Goal: Transaction & Acquisition: Purchase product/service

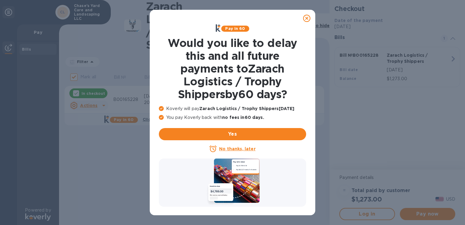
click at [234, 147] on u "No thanks, later" at bounding box center [237, 148] width 36 height 5
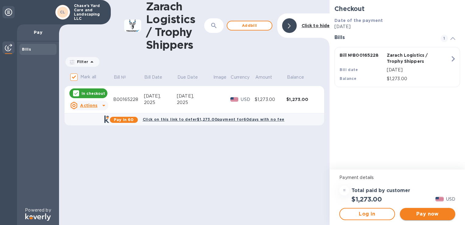
click at [423, 214] on span "Pay now" at bounding box center [428, 213] width 46 height 7
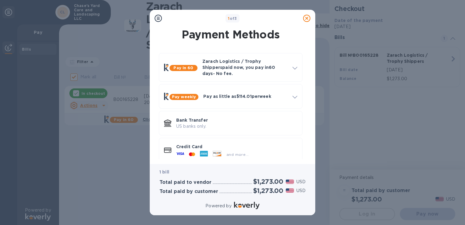
click at [221, 143] on p "Credit Card" at bounding box center [236, 146] width 121 height 6
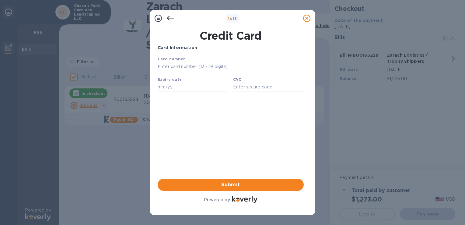
click at [176, 62] on div "Card number" at bounding box center [230, 63] width 151 height 20
click at [177, 68] on input "text" at bounding box center [231, 66] width 146 height 9
type input "[CREDIT_CARD_NUMBER]"
type input "08/27"
type input "436"
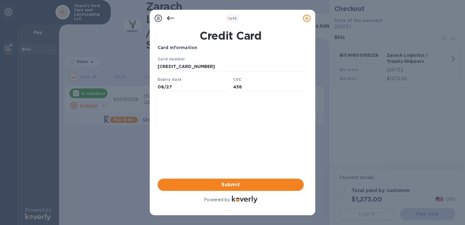
click at [227, 115] on div "Card Information Your browser does not support iframes Submit Powered by" at bounding box center [231, 124] width 146 height 160
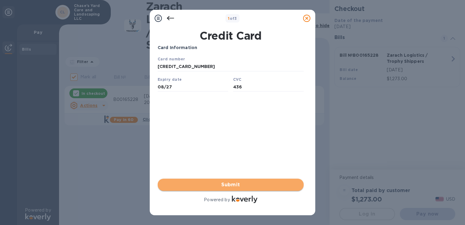
click at [237, 182] on span "Submit" at bounding box center [231, 184] width 136 height 7
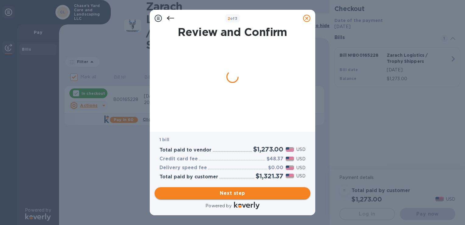
click at [235, 192] on span "Next step" at bounding box center [233, 192] width 146 height 7
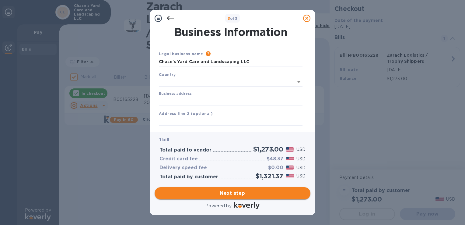
type input "[GEOGRAPHIC_DATA]"
click at [206, 99] on input "Business address" at bounding box center [231, 99] width 144 height 9
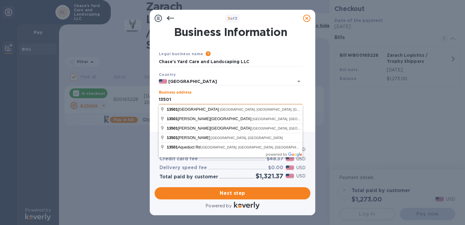
type input "[STREET_ADDRESS][PERSON_NAME]"
type input "old river [PERSON_NAME]"
type input "[US_STATE]"
type input "77535"
click at [246, 91] on div "Business address [STREET_ADDRESS][PERSON_NAME]" at bounding box center [231, 97] width 144 height 14
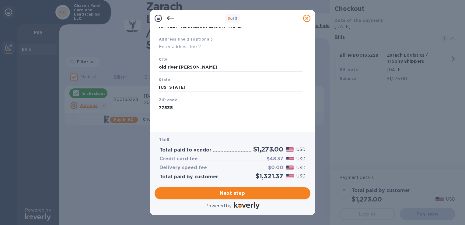
scroll to position [74, 0]
click at [238, 196] on span "Next step" at bounding box center [233, 192] width 146 height 7
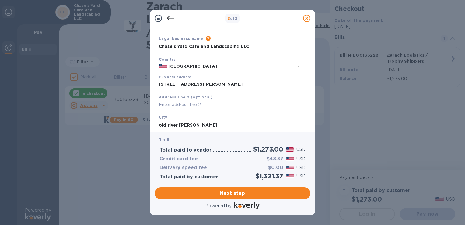
scroll to position [61, 0]
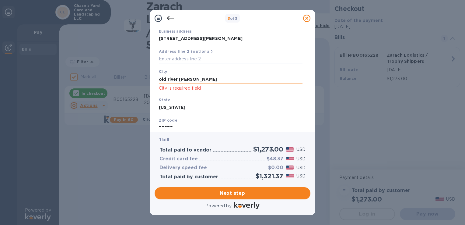
click at [206, 80] on input "old river [PERSON_NAME]" at bounding box center [231, 79] width 144 height 9
type input "o"
type input "old river [PERSON_NAME]"
click at [229, 195] on span "Next step" at bounding box center [233, 192] width 146 height 7
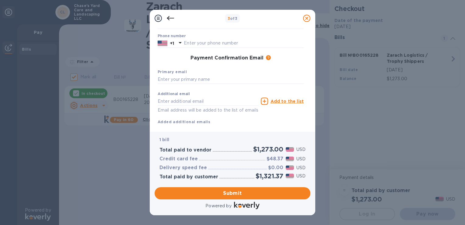
scroll to position [88, 0]
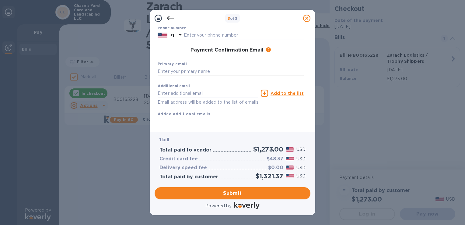
click at [182, 67] on input "text" at bounding box center [231, 71] width 146 height 9
type input "[EMAIL_ADDRESS][DOMAIN_NAME]"
type input "Chase"
type input "[PERSON_NAME]"
type input "8323011212"
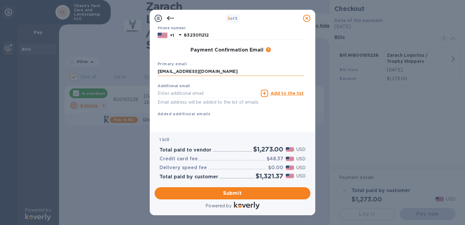
type input "[EMAIL_ADDRESS][DOMAIN_NAME]"
click at [229, 108] on div "Additional email [EMAIL_ADDRESS][DOMAIN_NAME] Email address will be added to th…" at bounding box center [231, 99] width 146 height 36
click at [231, 193] on span "Submit" at bounding box center [233, 192] width 146 height 7
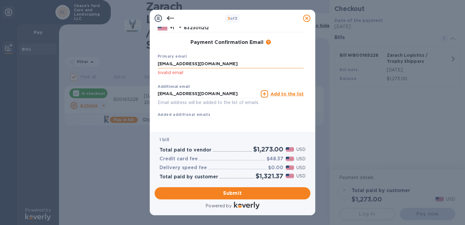
click at [216, 68] on input "[EMAIL_ADDRESS][DOMAIN_NAME]" at bounding box center [231, 63] width 146 height 9
type input "c"
type input "[EMAIL_ADDRESS][DOMAIN_NAME]"
click at [229, 118] on div "Additional email [EMAIL_ADDRESS][DOMAIN_NAME] Email address will be added to th…" at bounding box center [230, 99] width 151 height 41
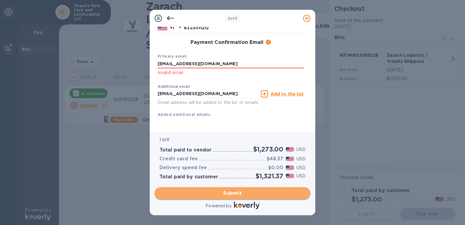
click at [225, 193] on span "Submit" at bounding box center [233, 192] width 146 height 7
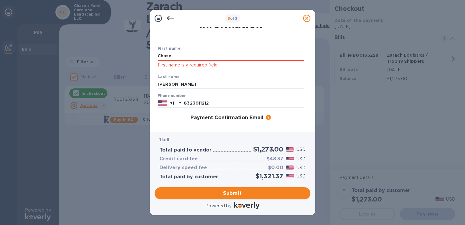
scroll to position [0, 0]
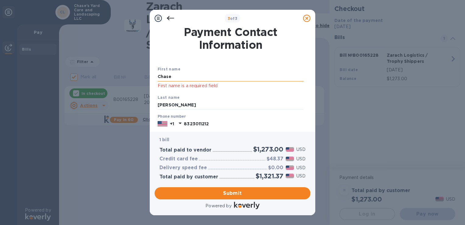
click at [203, 79] on input "Chase" at bounding box center [231, 76] width 146 height 9
type input "C"
type input "Chase"
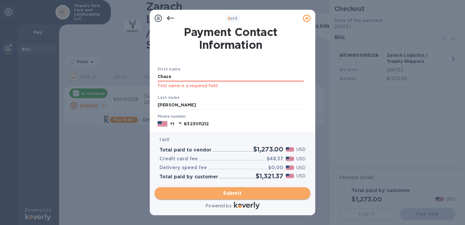
click at [225, 192] on span "Submit" at bounding box center [233, 192] width 146 height 7
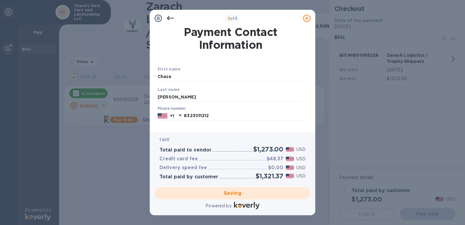
checkbox input "false"
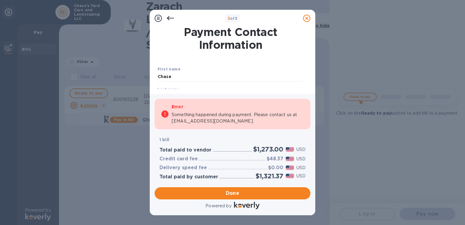
click at [239, 86] on div "Last name [PERSON_NAME]" at bounding box center [230, 94] width 151 height 20
click at [215, 139] on p "1 bill" at bounding box center [233, 139] width 146 height 6
click at [175, 18] on div at bounding box center [170, 18] width 12 height 12
click at [172, 18] on icon at bounding box center [170, 18] width 7 height 4
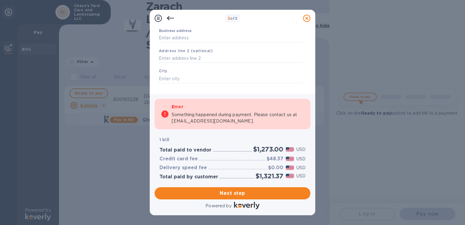
scroll to position [61, 0]
click at [184, 41] on input "Business address" at bounding box center [231, 38] width 144 height 9
click at [169, 19] on icon at bounding box center [170, 18] width 7 height 7
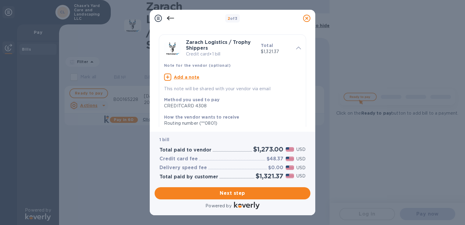
scroll to position [30, 0]
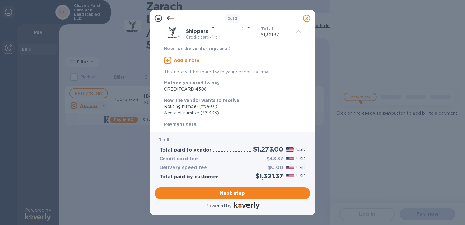
click at [197, 91] on div "CREDITCARD 4308" at bounding box center [230, 89] width 132 height 6
click at [170, 19] on icon at bounding box center [170, 18] width 7 height 7
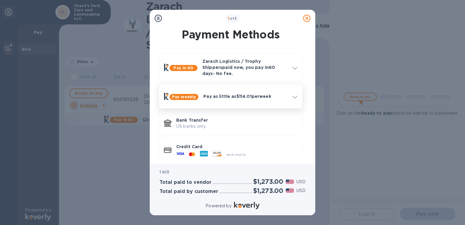
scroll to position [7, 0]
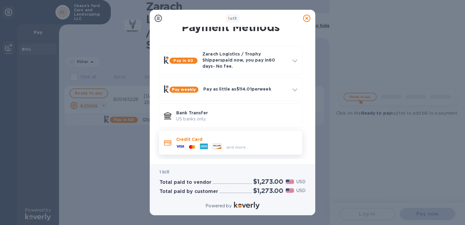
click at [218, 137] on p "Credit Card" at bounding box center [236, 139] width 121 height 6
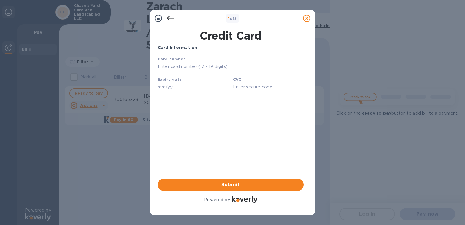
scroll to position [0, 0]
click at [209, 66] on input "text" at bounding box center [231, 66] width 146 height 9
type input "[CREDIT_CARD_NUMBER]"
type input "08/27"
type input "436"
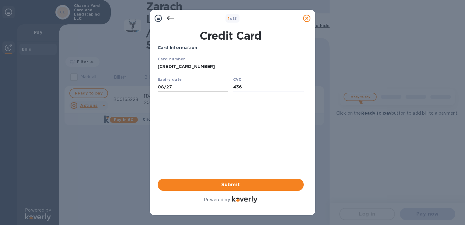
click at [179, 87] on input "08/27" at bounding box center [193, 86] width 71 height 9
click at [283, 120] on div "Card Information Your browser does not support iframes Submit Powered by" at bounding box center [231, 124] width 146 height 160
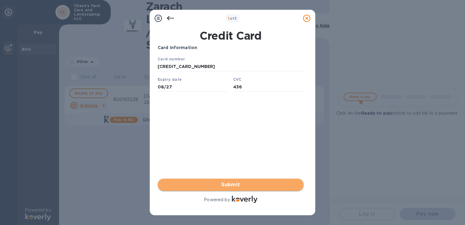
click at [242, 182] on span "Submit" at bounding box center [231, 184] width 136 height 7
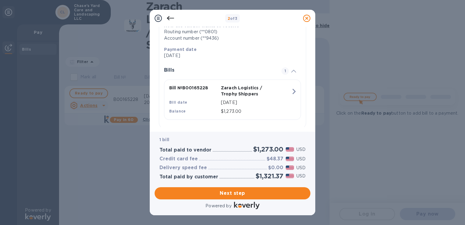
scroll to position [113, 0]
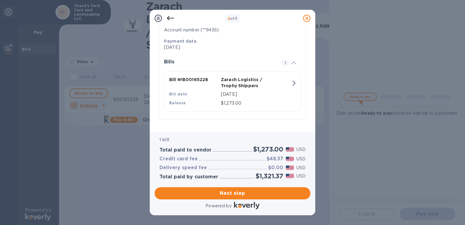
click at [234, 96] on p "[DATE]" at bounding box center [256, 94] width 70 height 6
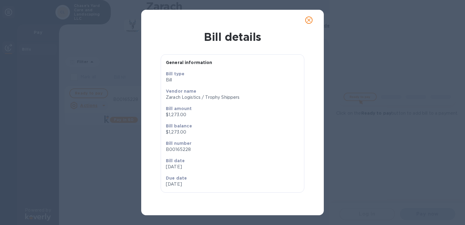
click at [309, 21] on icon "close" at bounding box center [309, 20] width 6 height 6
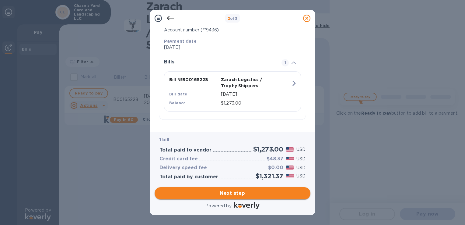
click at [222, 193] on span "Next step" at bounding box center [233, 192] width 146 height 7
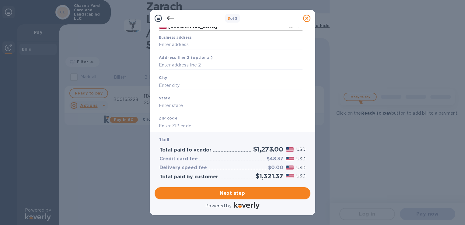
scroll to position [0, 0]
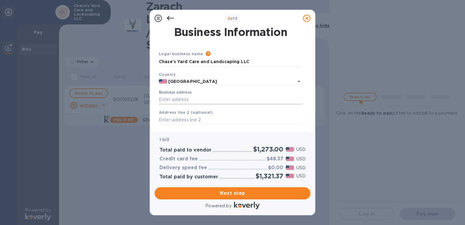
click at [191, 98] on input "Business address" at bounding box center [231, 99] width 144 height 9
type input "[STREET_ADDRESS][PERSON_NAME]"
type input "old river [PERSON_NAME]"
type input "[US_STATE]"
type input "77535"
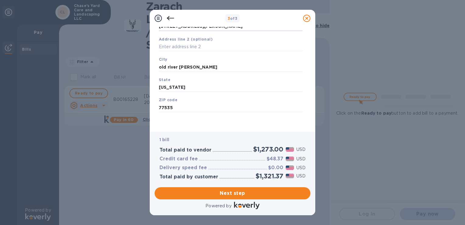
scroll to position [74, 0]
click at [204, 119] on div "Save" at bounding box center [231, 117] width 149 height 5
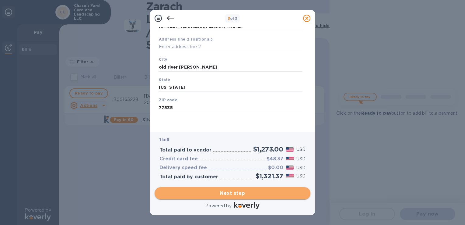
click at [240, 196] on span "Next step" at bounding box center [233, 192] width 146 height 7
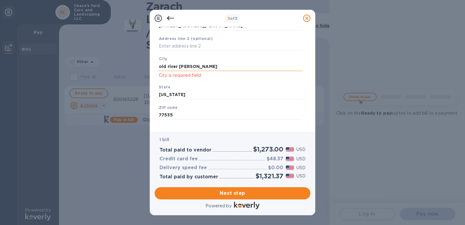
click at [198, 68] on input "old river [PERSON_NAME]" at bounding box center [231, 66] width 144 height 9
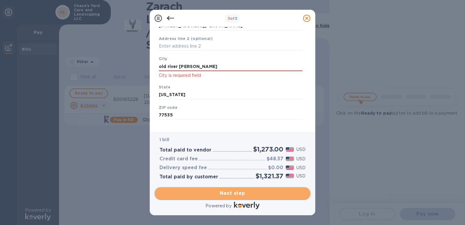
click at [223, 199] on button "Next step" at bounding box center [233, 193] width 156 height 12
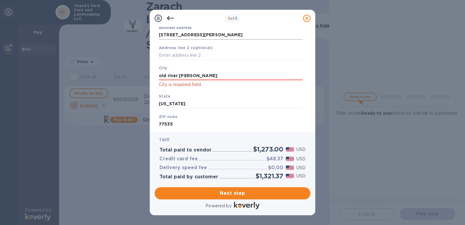
scroll to position [82, 0]
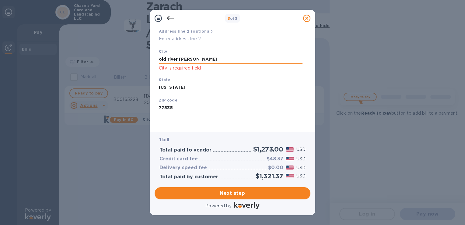
click at [205, 62] on input "old river [PERSON_NAME]" at bounding box center [231, 59] width 144 height 9
type input "o"
type input "Old River [PERSON_NAME]"
click button "Save" at bounding box center [0, 0] width 0 height 0
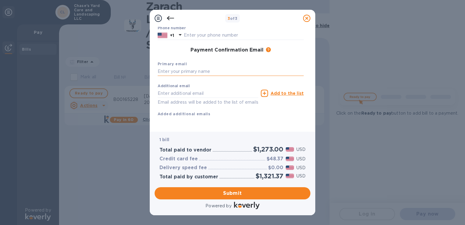
click at [185, 74] on input "text" at bounding box center [231, 71] width 146 height 9
type input "[EMAIL_ADDRESS][DOMAIN_NAME]"
type input "Chase"
type input "[PERSON_NAME]"
type input "8323011212"
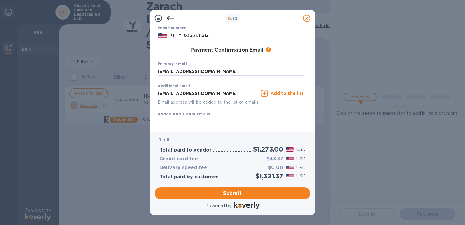
click at [185, 90] on input "[EMAIL_ADDRESS][DOMAIN_NAME]" at bounding box center [208, 93] width 101 height 9
type input "[EMAIL_ADDRESS][DOMAIN_NAME]"
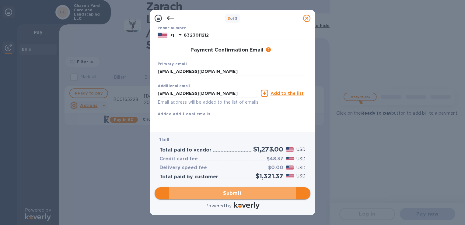
click at [227, 194] on span "Submit" at bounding box center [233, 192] width 146 height 7
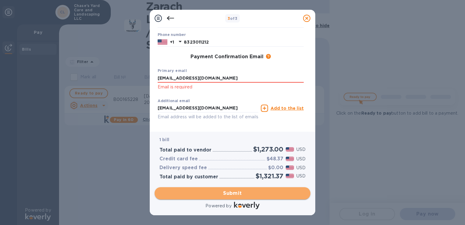
scroll to position [90, 0]
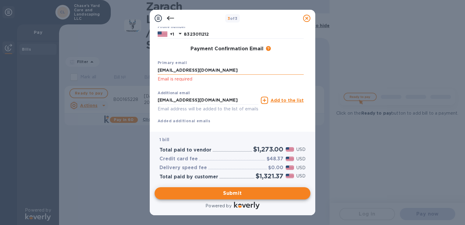
click at [207, 71] on input "[EMAIL_ADDRESS][DOMAIN_NAME]" at bounding box center [231, 70] width 146 height 9
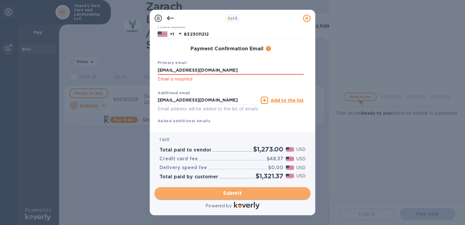
click at [226, 194] on span "Submit" at bounding box center [233, 192] width 146 height 7
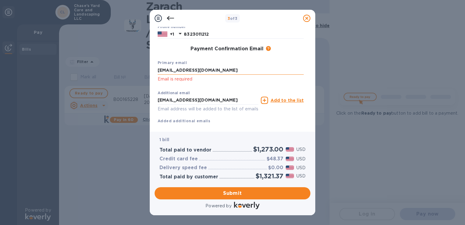
drag, startPoint x: 166, startPoint y: 71, endPoint x: 168, endPoint y: 75, distance: 4.1
click at [166, 71] on input "[EMAIL_ADDRESS][DOMAIN_NAME]" at bounding box center [231, 70] width 146 height 9
type input "[EMAIL_ADDRESS][DOMAIN_NAME]"
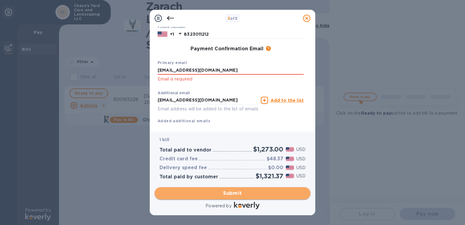
click at [238, 196] on span "Submit" at bounding box center [233, 192] width 146 height 7
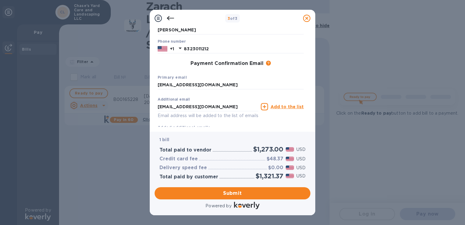
scroll to position [0, 0]
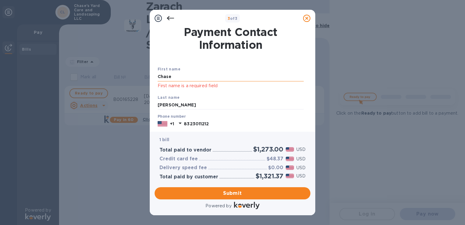
click at [196, 74] on input "Chase" at bounding box center [231, 76] width 146 height 9
type input "C"
type input "Chase"
click button "Submit" at bounding box center [0, 0] width 0 height 0
